Goal: Transaction & Acquisition: Book appointment/travel/reservation

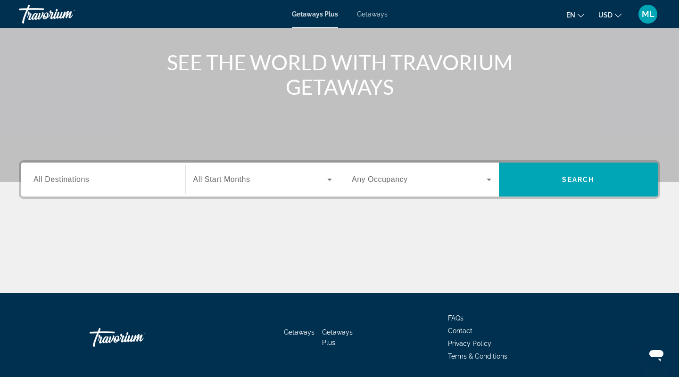
scroll to position [105, 0]
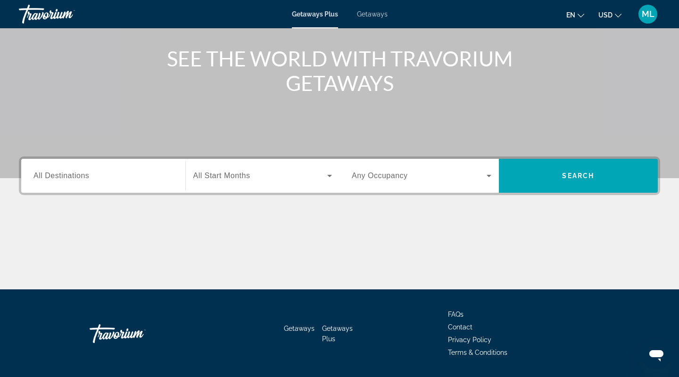
click at [225, 174] on span "All Start Months" at bounding box center [221, 176] width 57 height 8
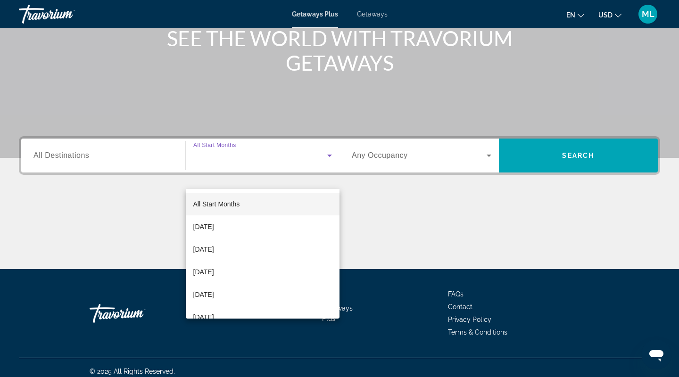
scroll to position [132, 0]
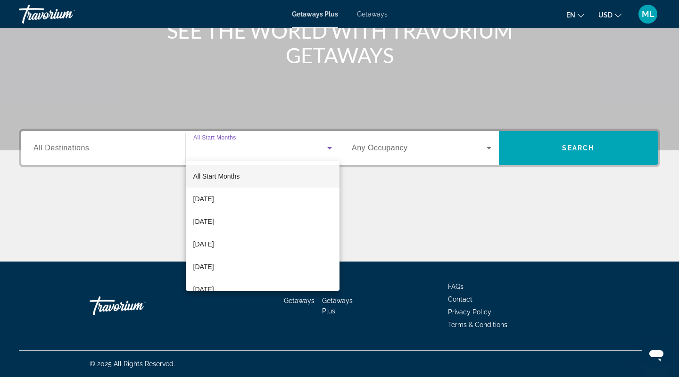
click at [99, 151] on div at bounding box center [339, 188] width 679 height 377
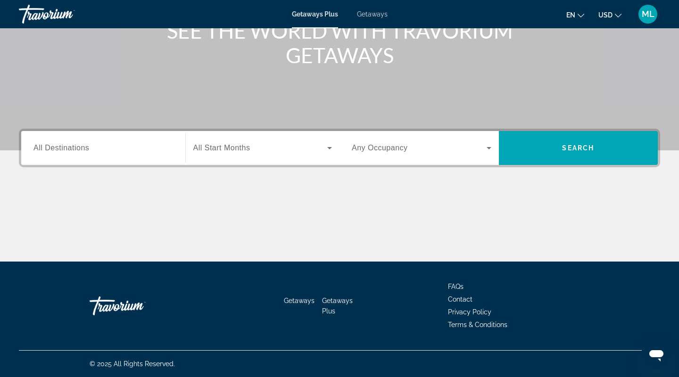
click at [96, 151] on input "Destination All Destinations" at bounding box center [103, 148] width 140 height 11
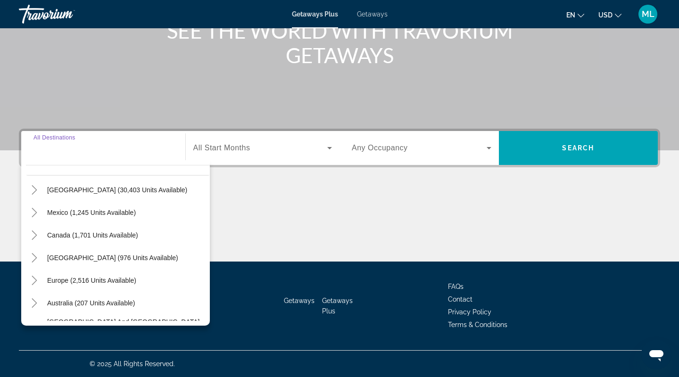
scroll to position [28, 0]
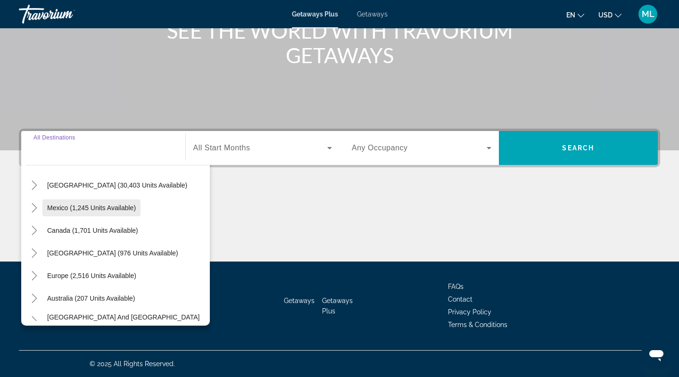
click at [98, 205] on span "Mexico (1,245 units available)" at bounding box center [91, 208] width 89 height 8
type input "**********"
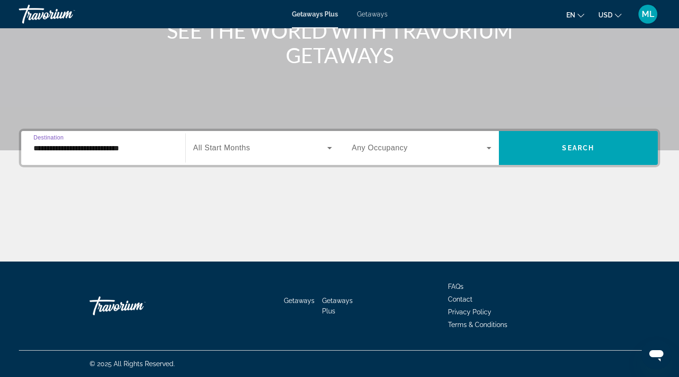
click at [222, 155] on div "Search widget" at bounding box center [262, 148] width 139 height 26
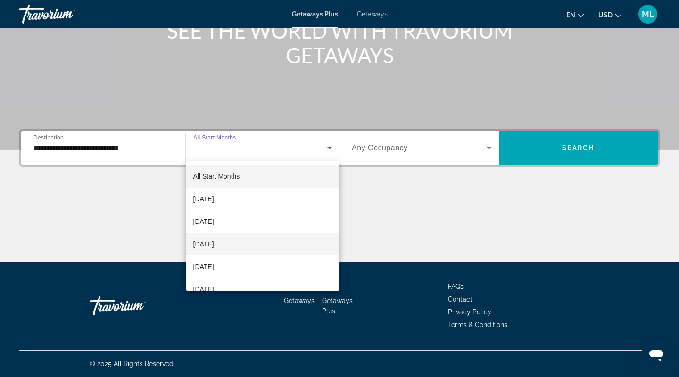
click at [214, 245] on span "[DATE]" at bounding box center [203, 243] width 21 height 11
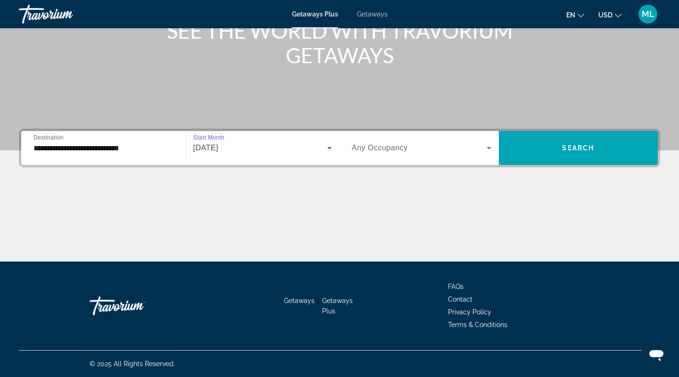
click at [480, 152] on span "Search widget" at bounding box center [419, 147] width 135 height 11
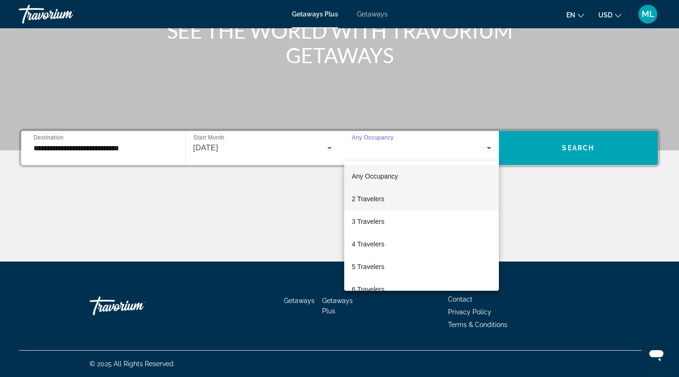
click at [387, 202] on mat-option "2 Travelers" at bounding box center [421, 199] width 155 height 23
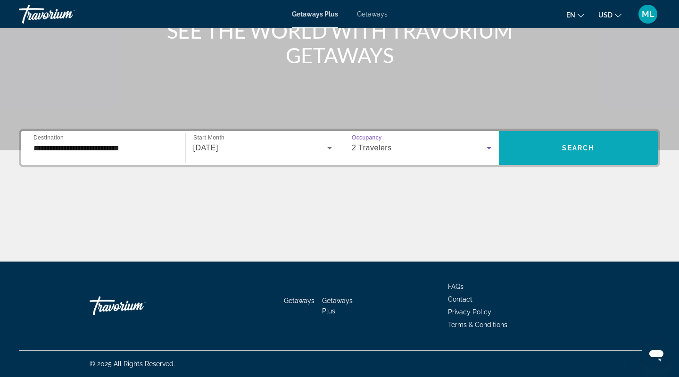
click at [564, 139] on span "Search widget" at bounding box center [578, 148] width 159 height 23
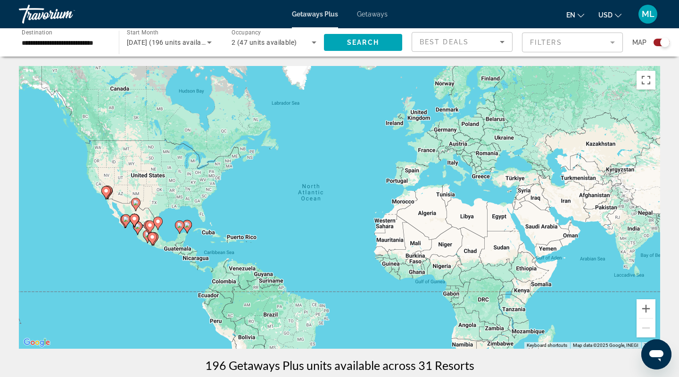
click at [80, 46] on input "**********" at bounding box center [64, 42] width 85 height 11
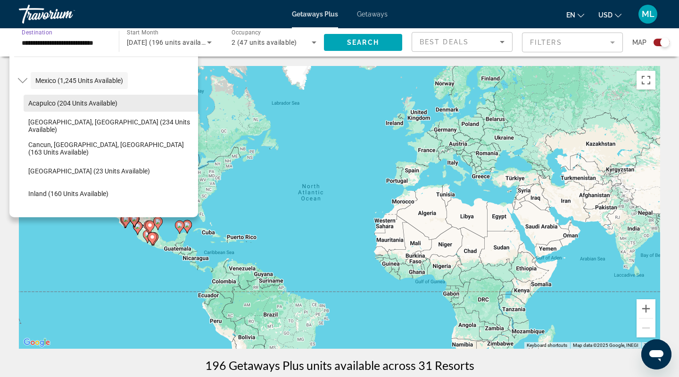
scroll to position [62, 0]
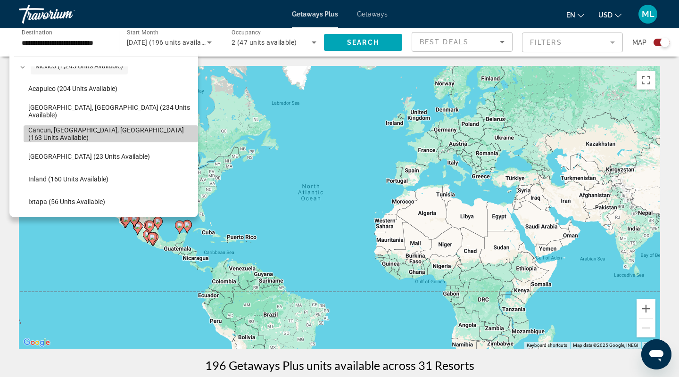
click at [79, 134] on span "Cancun, [GEOGRAPHIC_DATA], [GEOGRAPHIC_DATA] (163 units available)" at bounding box center [110, 133] width 165 height 15
type input "**********"
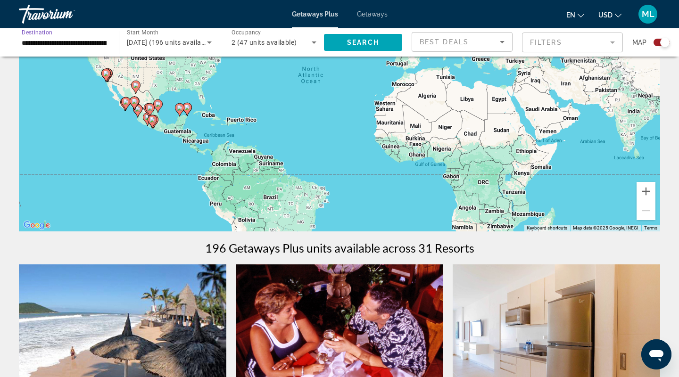
scroll to position [123, 0]
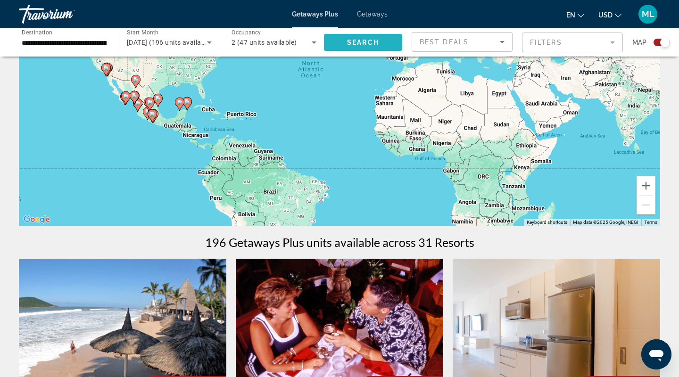
click at [352, 33] on span "Search widget" at bounding box center [363, 42] width 78 height 23
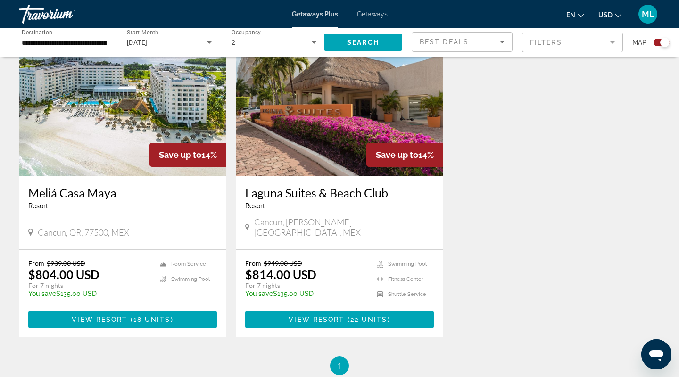
scroll to position [369, 0]
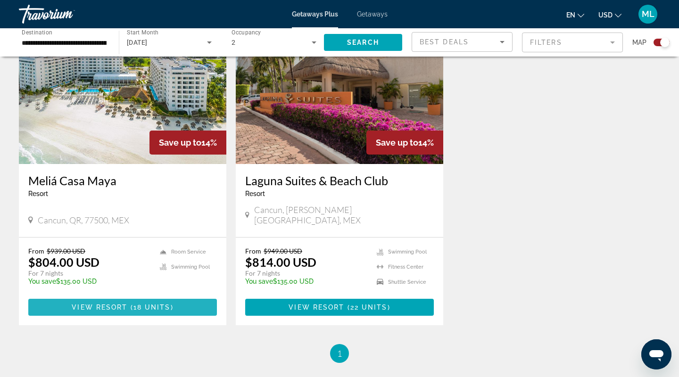
click at [114, 304] on span "View Resort" at bounding box center [100, 308] width 56 height 8
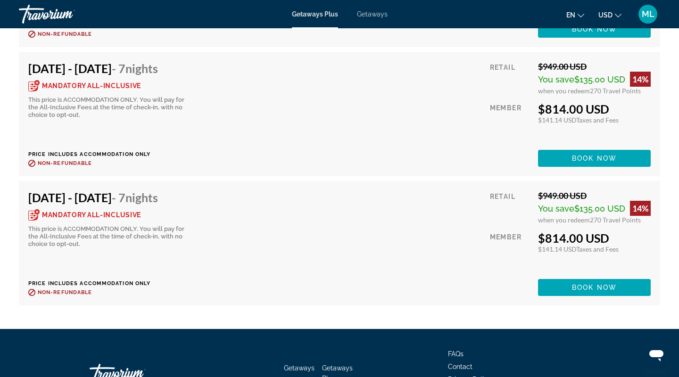
scroll to position [2517, 0]
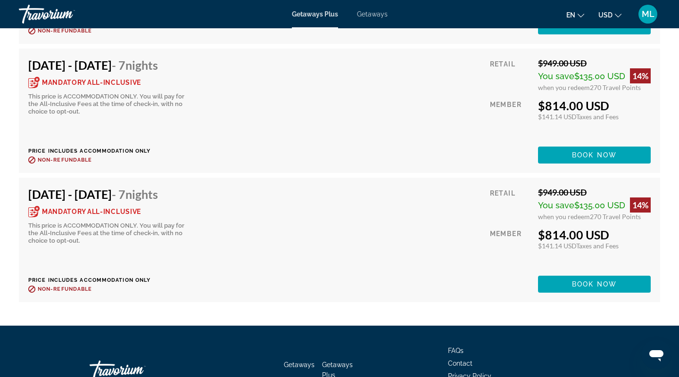
click at [63, 157] on span "Non-refundable" at bounding box center [65, 160] width 54 height 6
click at [29, 156] on icon "Main content" at bounding box center [31, 159] width 7 height 7
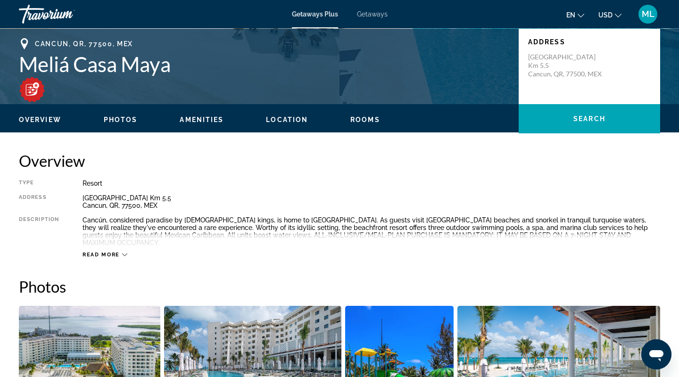
scroll to position [0, 0]
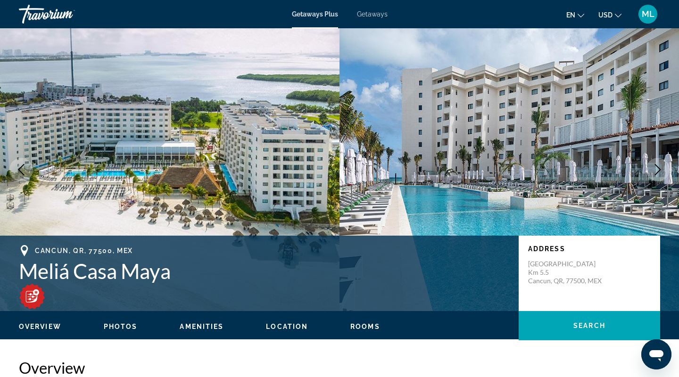
click at [368, 15] on span "Getaways" at bounding box center [372, 14] width 31 height 8
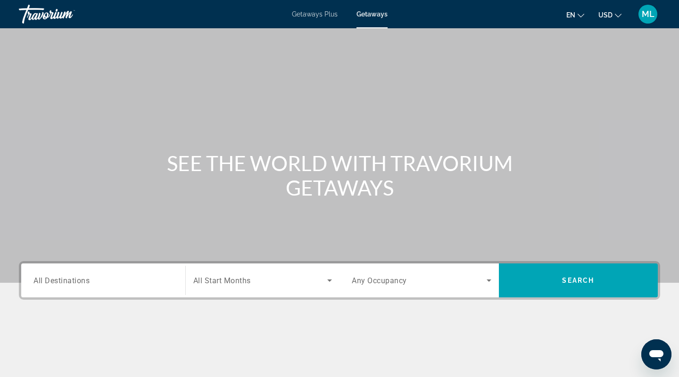
click at [317, 12] on span "Getaways Plus" at bounding box center [315, 14] width 46 height 8
click at [74, 290] on div "Search widget" at bounding box center [103, 280] width 140 height 27
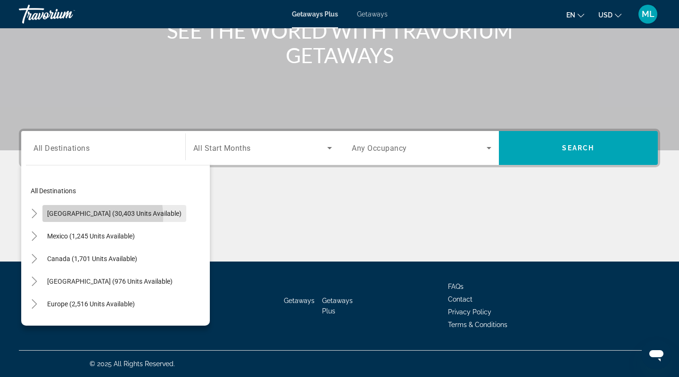
click at [75, 217] on span "Search widget" at bounding box center [114, 213] width 144 height 23
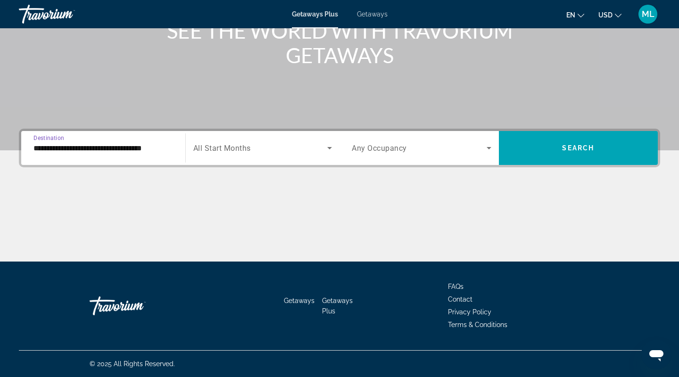
click at [140, 147] on input "**********" at bounding box center [103, 148] width 140 height 11
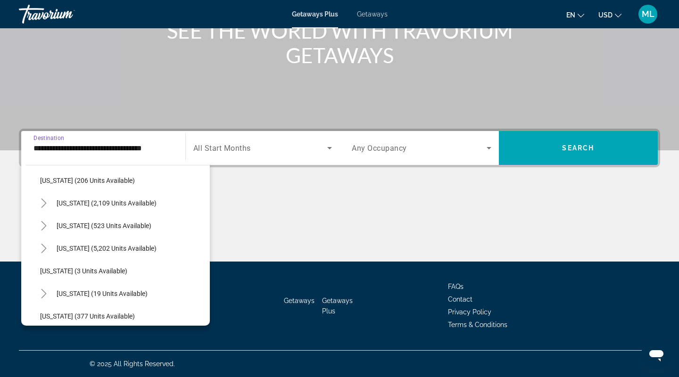
scroll to position [77, 0]
click at [92, 241] on span "Search widget" at bounding box center [106, 249] width 109 height 23
type input "**********"
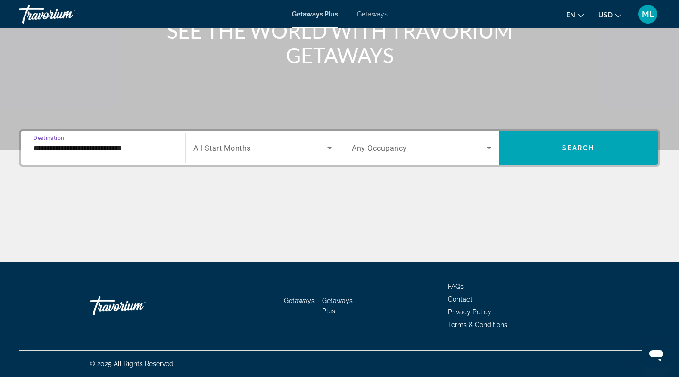
click at [263, 144] on span "Search widget" at bounding box center [260, 147] width 134 height 11
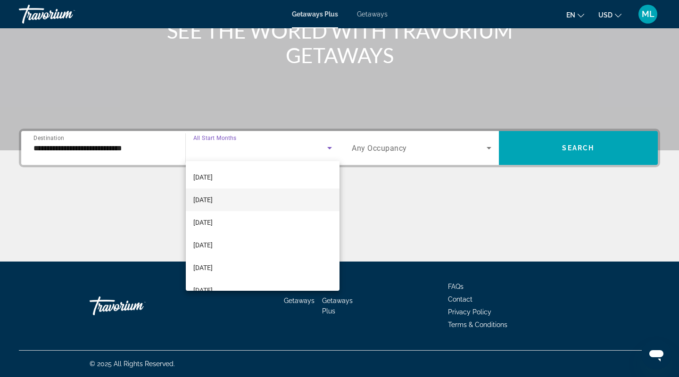
scroll to position [45, 0]
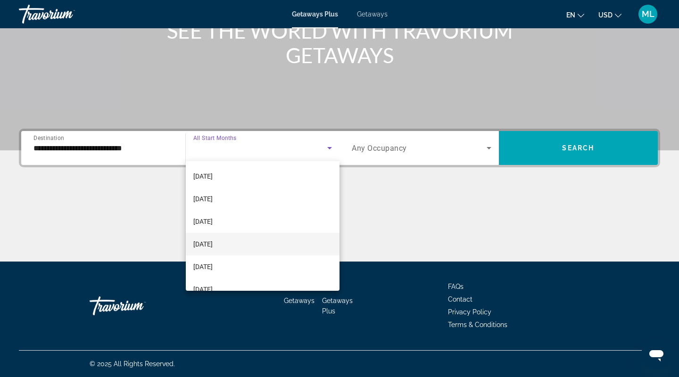
click at [213, 243] on span "[DATE]" at bounding box center [202, 243] width 19 height 11
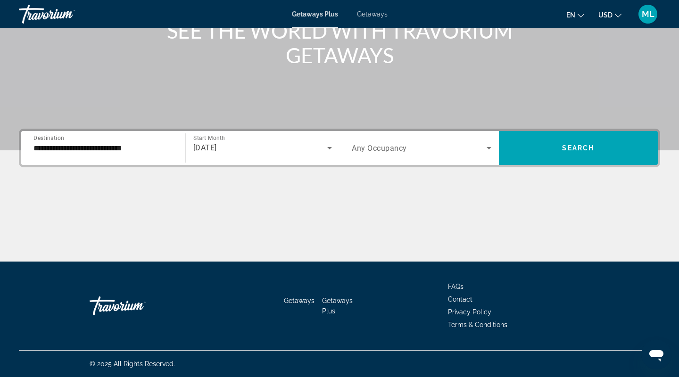
click at [452, 155] on div "Search widget" at bounding box center [422, 148] width 140 height 26
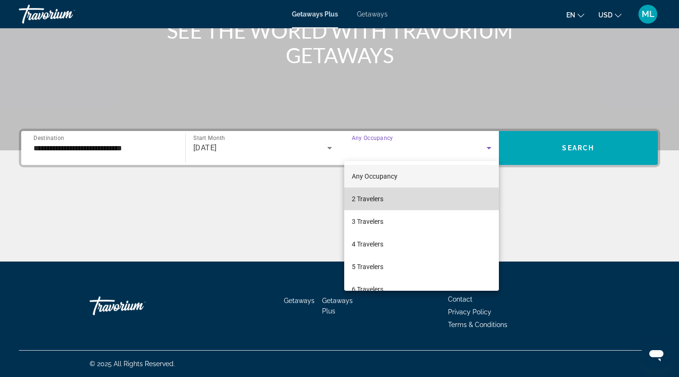
click at [370, 202] on span "2 Travelers" at bounding box center [368, 198] width 32 height 11
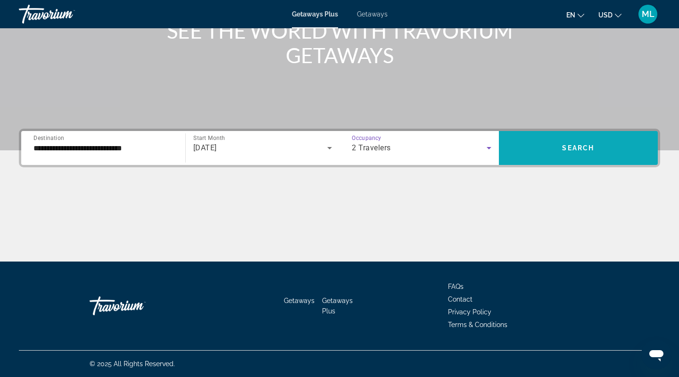
click at [573, 148] on span "Search" at bounding box center [578, 148] width 32 height 8
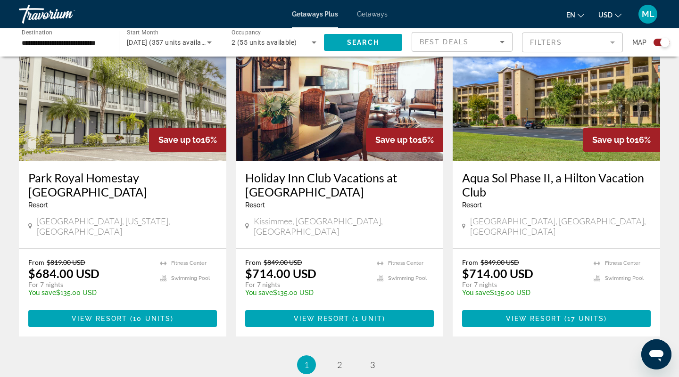
scroll to position [1421, 0]
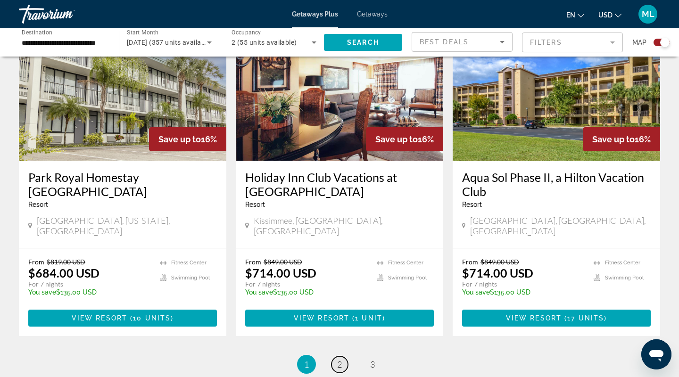
click at [340, 359] on span "2" at bounding box center [339, 364] width 5 height 10
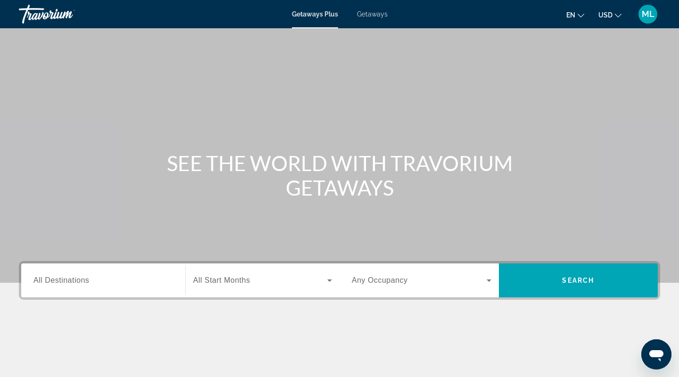
scroll to position [45, 0]
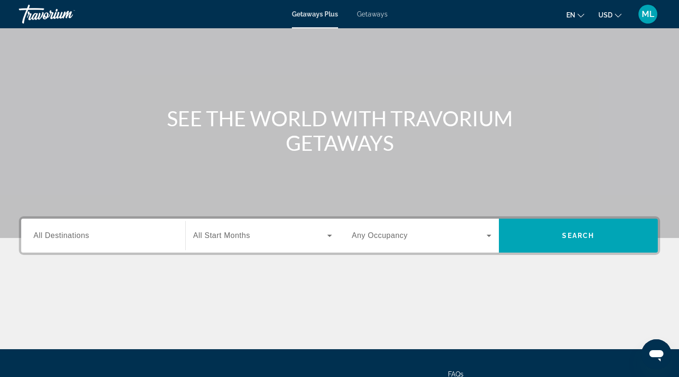
click at [84, 238] on span "All Destinations" at bounding box center [61, 235] width 56 height 8
click at [84, 238] on input "Destination All Destinations" at bounding box center [103, 235] width 140 height 11
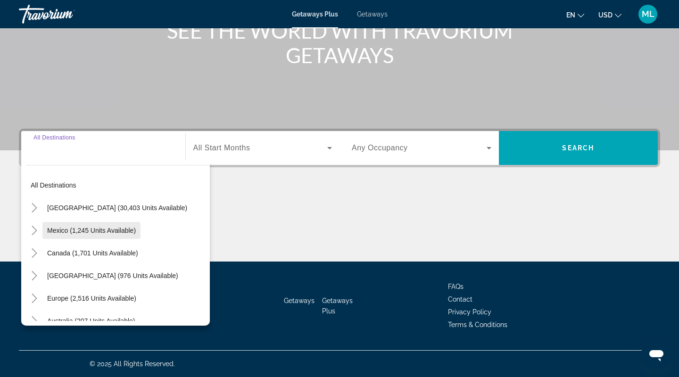
scroll to position [8, 0]
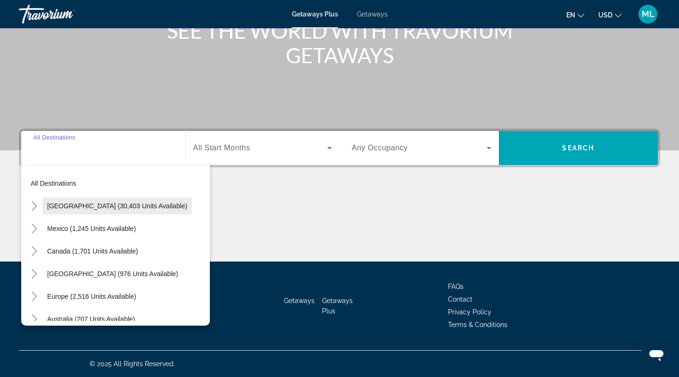
click at [78, 205] on span "[GEOGRAPHIC_DATA] (30,403 units available)" at bounding box center [117, 206] width 140 height 8
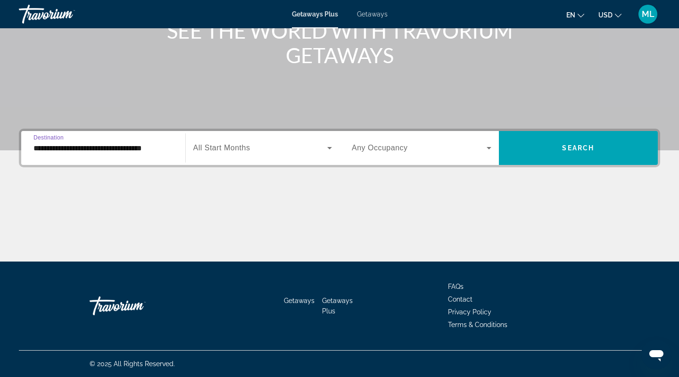
click at [68, 151] on input "**********" at bounding box center [103, 148] width 140 height 11
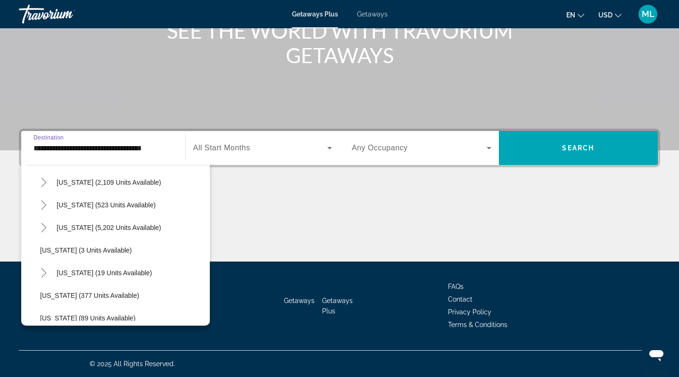
scroll to position [102, 0]
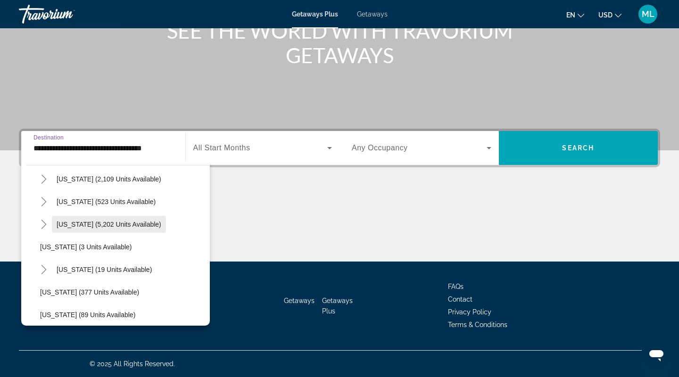
click at [78, 228] on span "[US_STATE] (5,202 units available)" at bounding box center [109, 225] width 105 height 8
type input "**********"
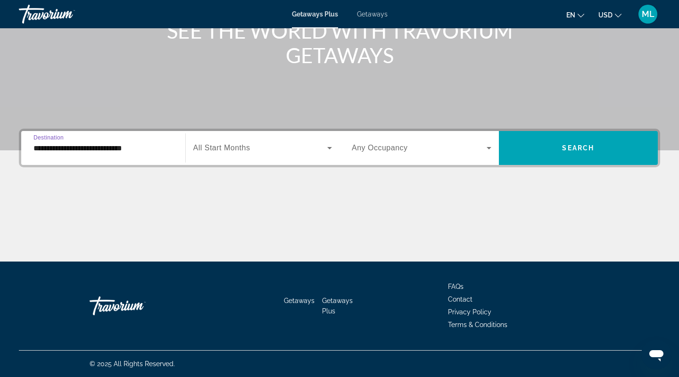
click at [244, 154] on div "Search widget" at bounding box center [262, 148] width 139 height 26
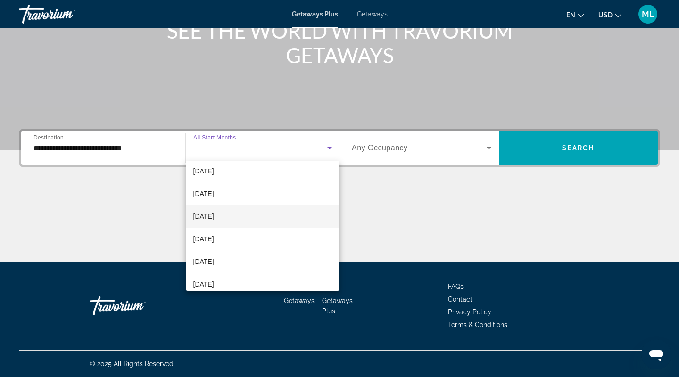
scroll to position [29, 0]
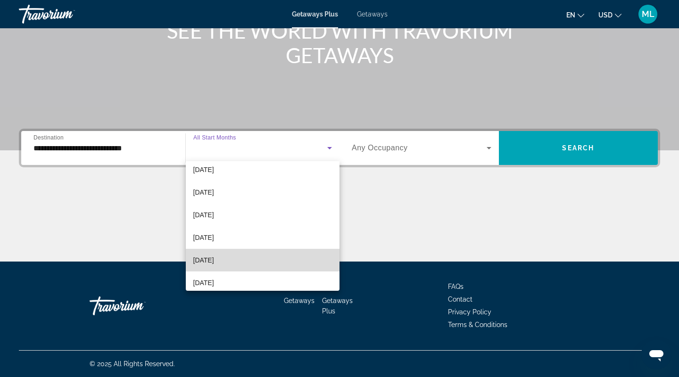
click at [214, 258] on span "[DATE]" at bounding box center [203, 260] width 21 height 11
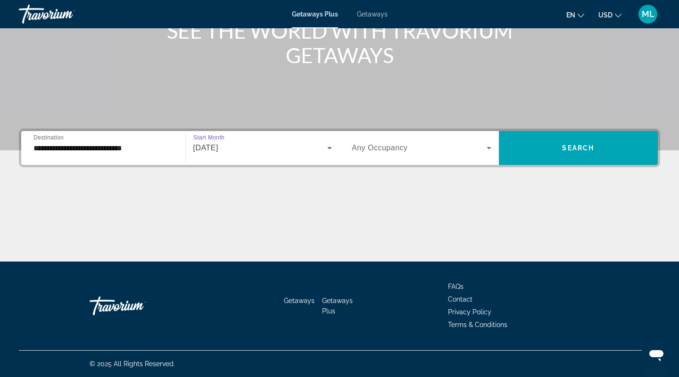
click at [394, 157] on div "Search widget" at bounding box center [422, 148] width 140 height 26
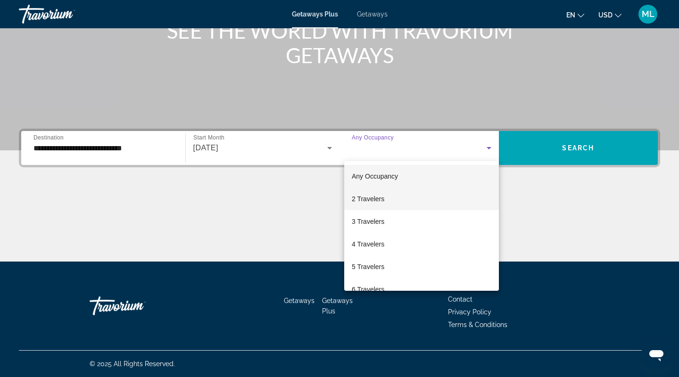
click at [370, 197] on span "2 Travelers" at bounding box center [368, 198] width 33 height 11
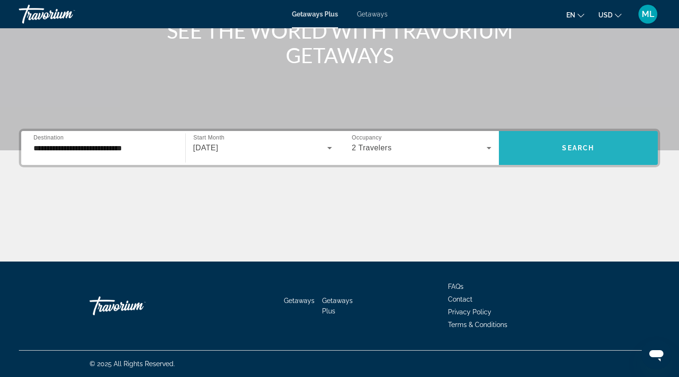
click at [551, 150] on span "Search widget" at bounding box center [578, 148] width 159 height 23
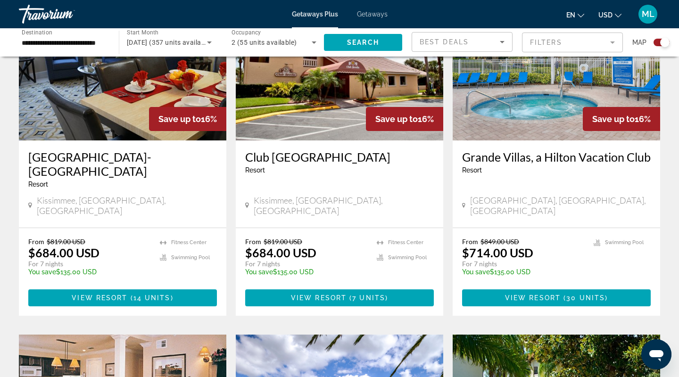
scroll to position [753, 0]
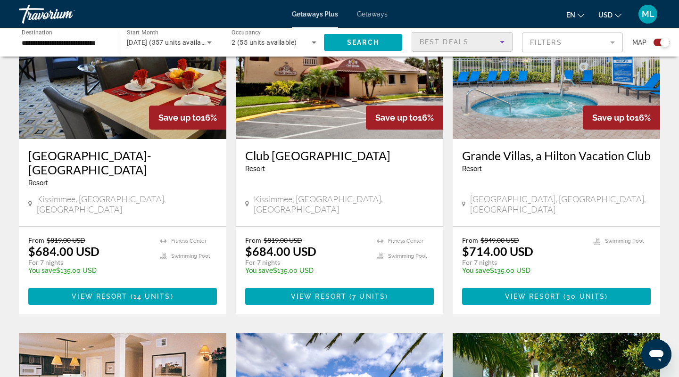
click at [466, 45] on span "Best Deals" at bounding box center [443, 42] width 49 height 8
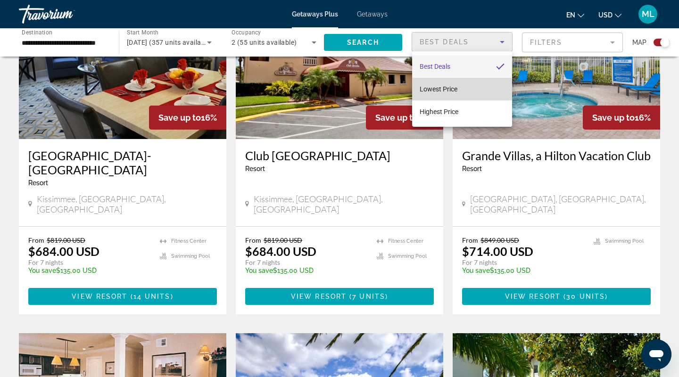
click at [442, 93] on span "Lowest Price" at bounding box center [438, 88] width 38 height 11
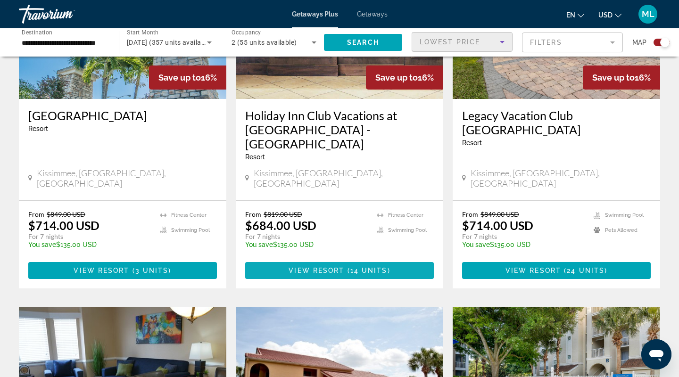
scroll to position [419, 0]
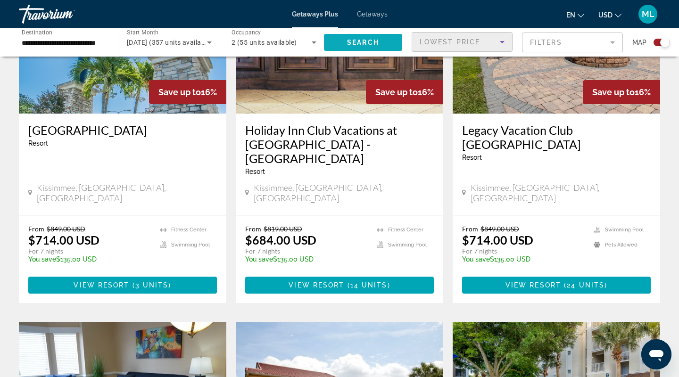
click at [362, 41] on span "Search" at bounding box center [363, 43] width 32 height 8
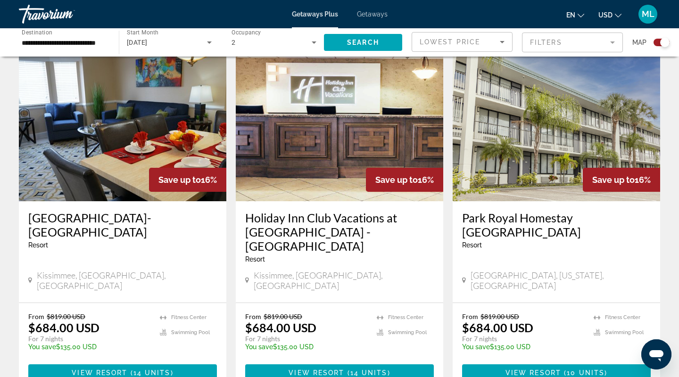
scroll to position [1042, 0]
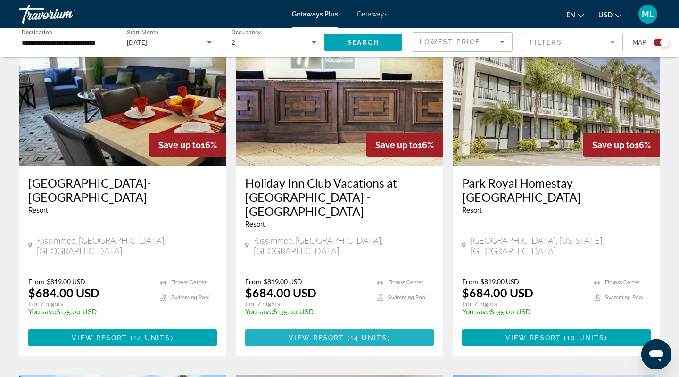
click at [341, 334] on span "View Resort" at bounding box center [316, 338] width 56 height 8
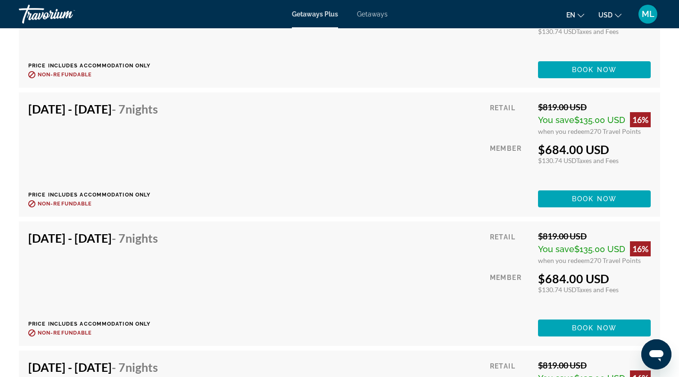
scroll to position [2805, 0]
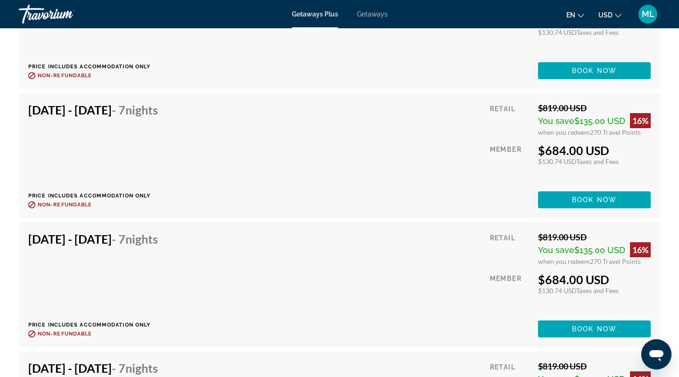
click at [603, 257] on span "270 Travel Points" at bounding box center [615, 261] width 51 height 8
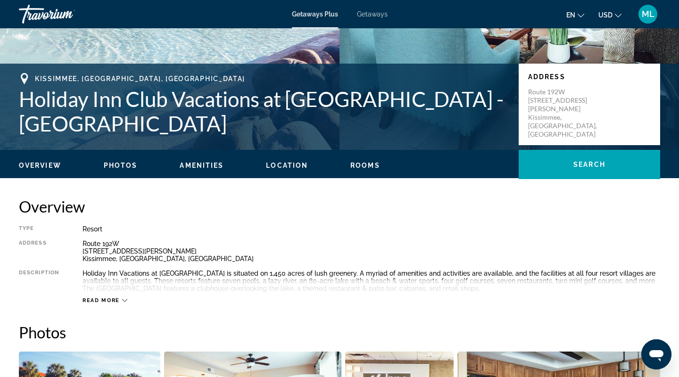
scroll to position [0, 0]
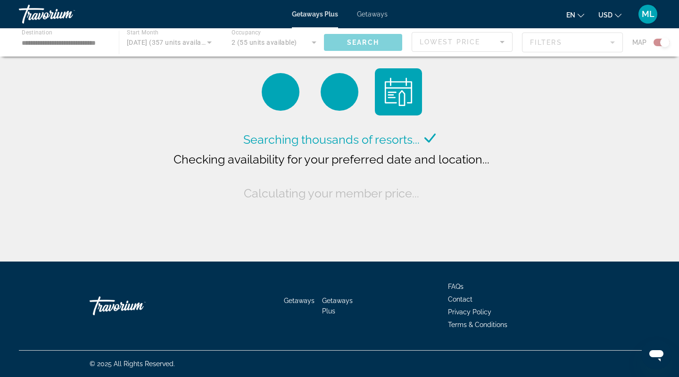
click at [72, 44] on div "Main content" at bounding box center [339, 42] width 679 height 28
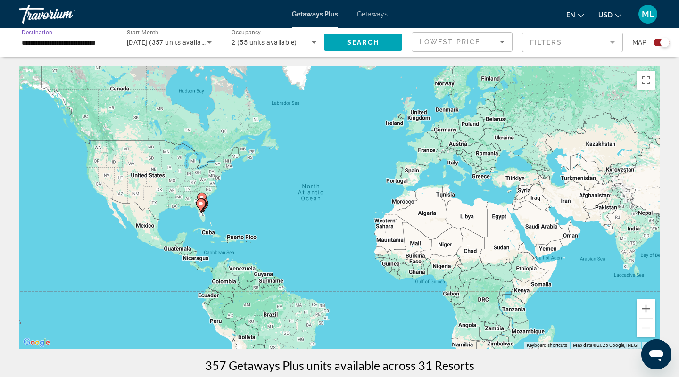
click at [58, 44] on input "**********" at bounding box center [64, 42] width 85 height 11
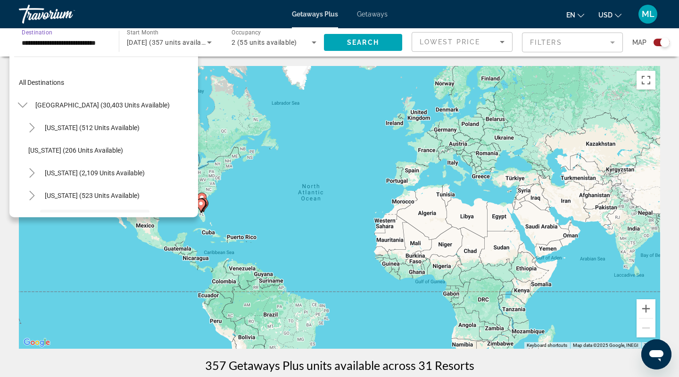
scroll to position [79, 0]
